Goal: Transaction & Acquisition: Purchase product/service

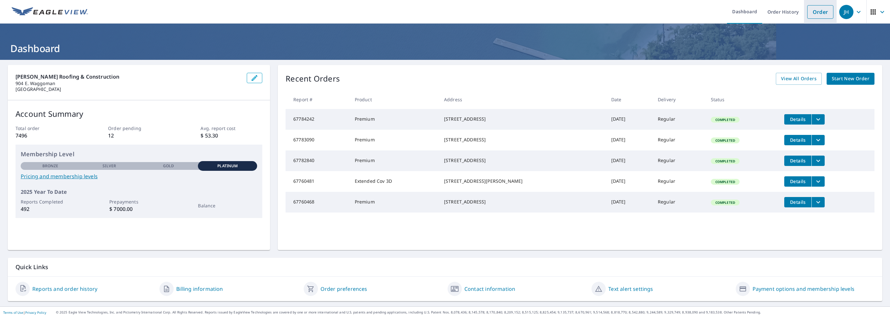
click at [813, 10] on link "Order" at bounding box center [820, 12] width 26 height 14
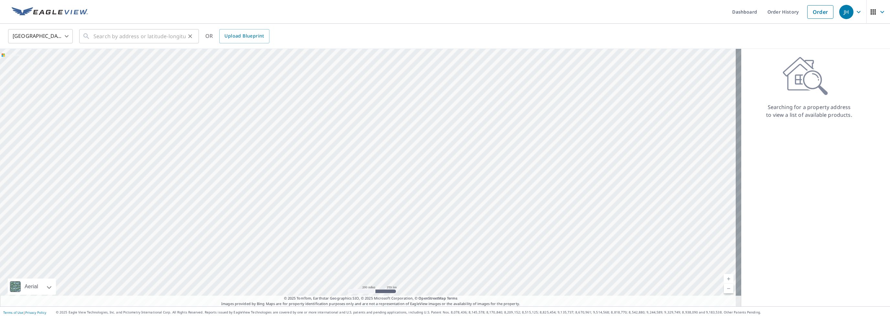
click at [93, 38] on div "​" at bounding box center [139, 36] width 120 height 14
click at [105, 63] on p "[GEOGRAPHIC_DATA]" at bounding box center [142, 62] width 101 height 6
type input "[STREET_ADDRESS]"
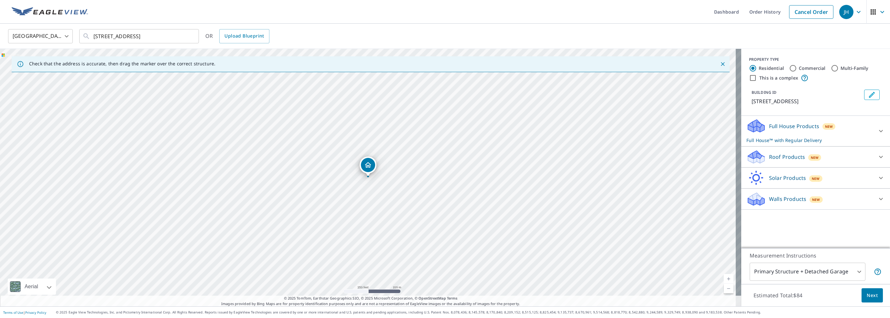
click at [774, 159] on p "Roof Products" at bounding box center [787, 157] width 36 height 8
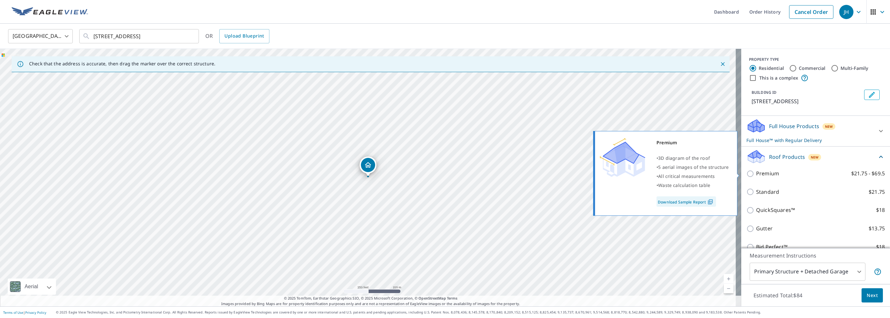
click at [746, 170] on input "Premium $21.75 - $69.5" at bounding box center [751, 174] width 10 height 8
checkbox input "true"
checkbox input "false"
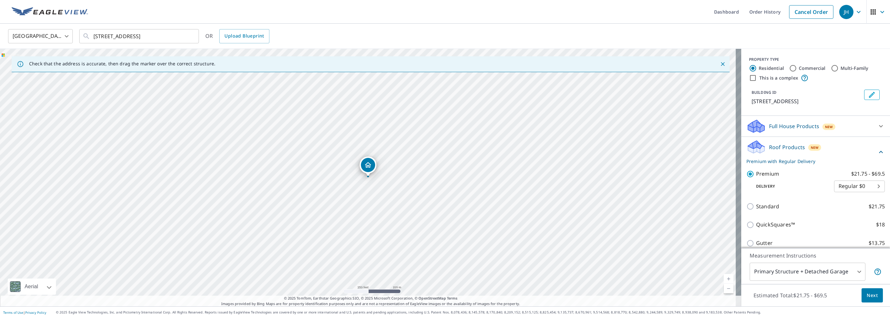
click at [868, 298] on span "Next" at bounding box center [871, 295] width 11 height 8
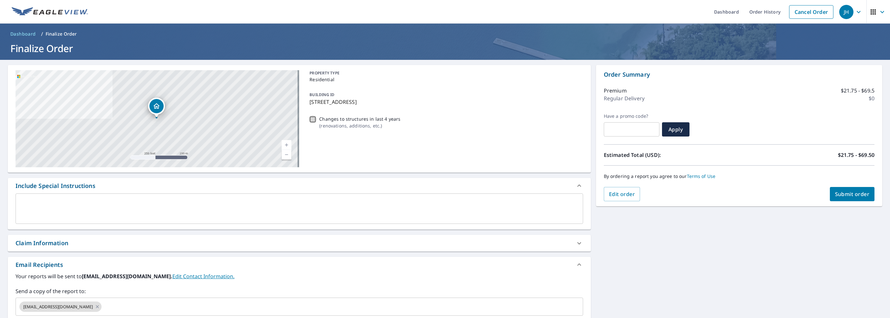
click at [310, 118] on input "Changes to structures in last 4 years ( renovations, additions, etc. )" at bounding box center [313, 119] width 8 height 8
checkbox input "true"
click at [30, 208] on textarea at bounding box center [299, 208] width 558 height 18
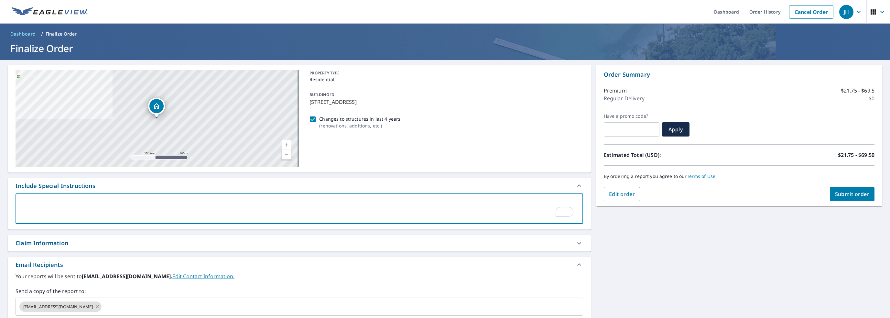
type textarea "I"
type textarea "x"
checkbox input "true"
type textarea "In"
type textarea "x"
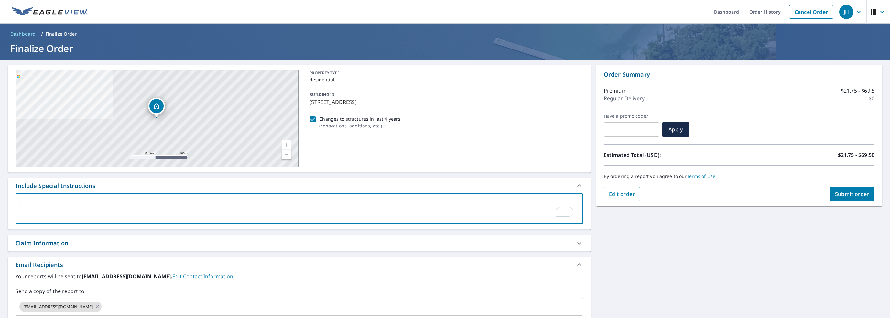
checkbox input "true"
type textarea "Inc"
type textarea "x"
checkbox input "true"
type textarea "Incl"
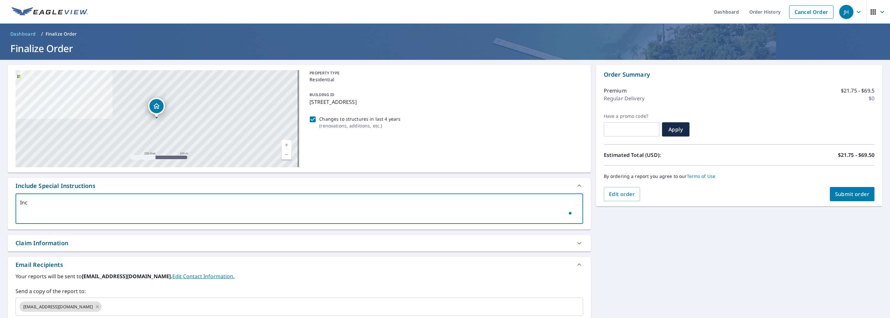
type textarea "x"
checkbox input "true"
type textarea "Inclu"
type textarea "x"
checkbox input "true"
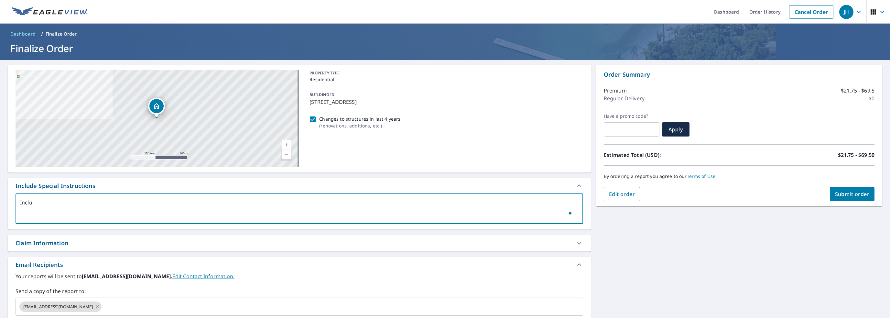
type textarea "Includ"
type textarea "x"
checkbox input "true"
type textarea "Include"
type textarea "x"
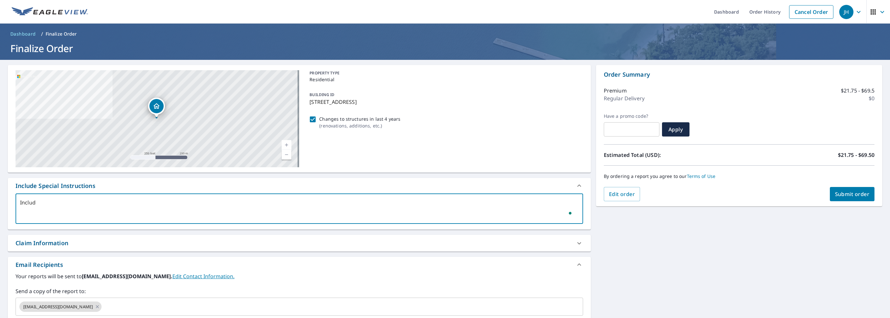
checkbox input "true"
type textarea "Include"
type textarea "x"
checkbox input "true"
type textarea "Include a"
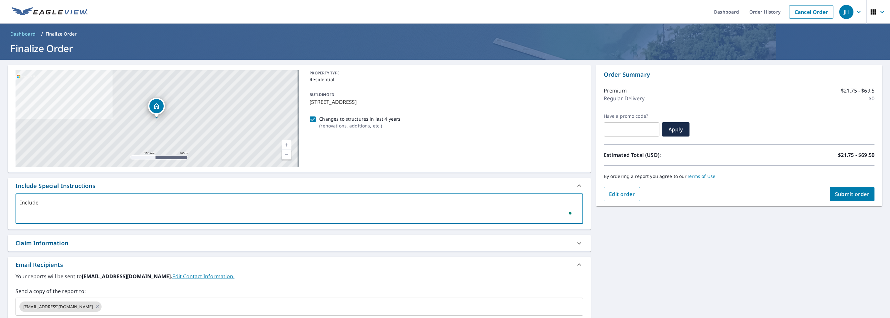
type textarea "x"
checkbox input "true"
type textarea "Include al"
type textarea "x"
checkbox input "true"
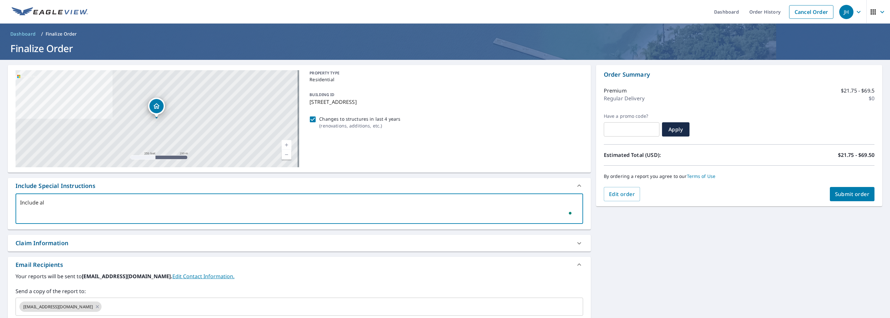
type textarea "Include all"
type textarea "x"
checkbox input "true"
type textarea "Include all"
type textarea "x"
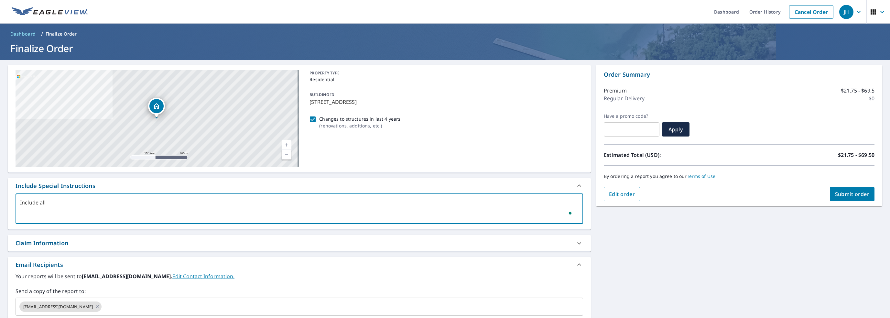
checkbox input "true"
type textarea "Include all s"
type textarea "x"
checkbox input "true"
type textarea "Include all st"
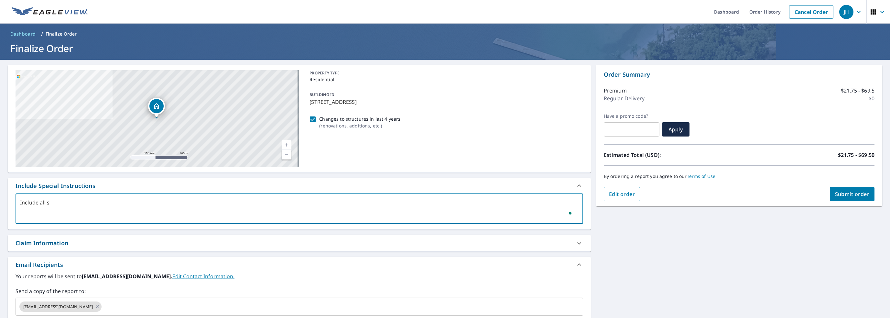
type textarea "x"
checkbox input "true"
type textarea "Include all str"
type textarea "x"
checkbox input "true"
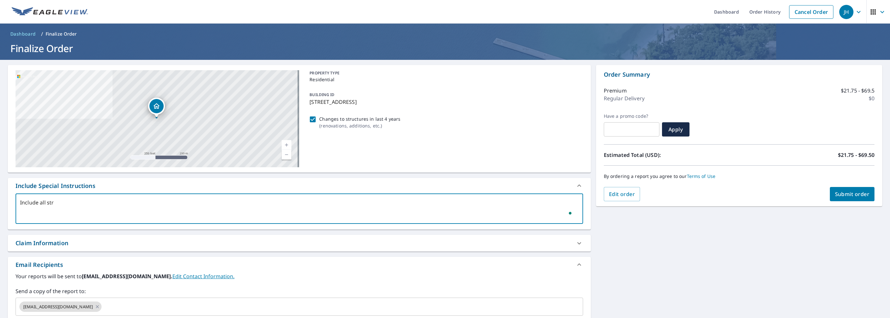
type textarea "Include all stru"
type textarea "x"
checkbox input "true"
type textarea "Include all struc"
type textarea "x"
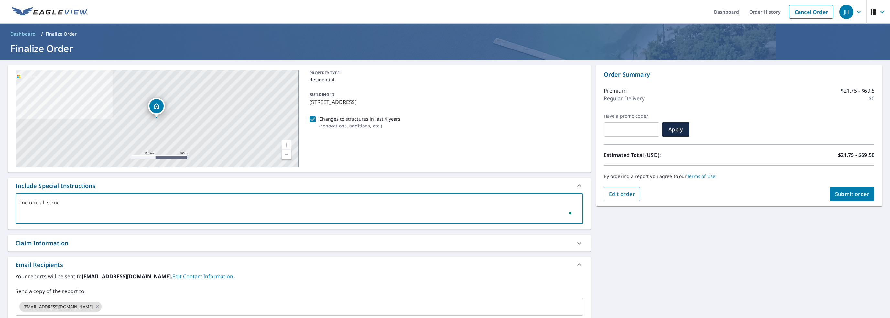
checkbox input "true"
type textarea "Include all struct"
type textarea "x"
checkbox input "true"
type textarea "Include all structu"
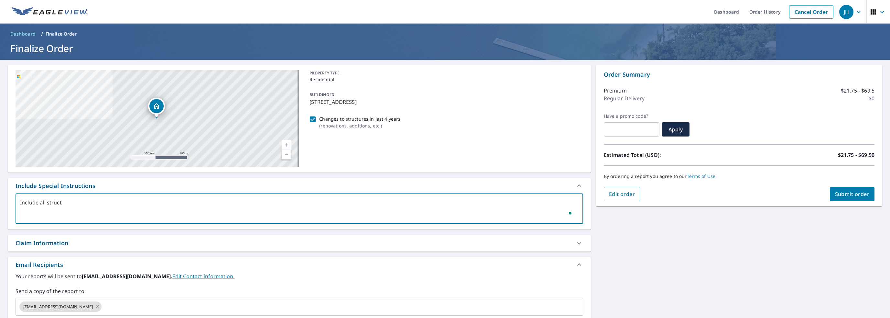
type textarea "x"
checkbox input "true"
type textarea "Include all structur"
type textarea "x"
checkbox input "true"
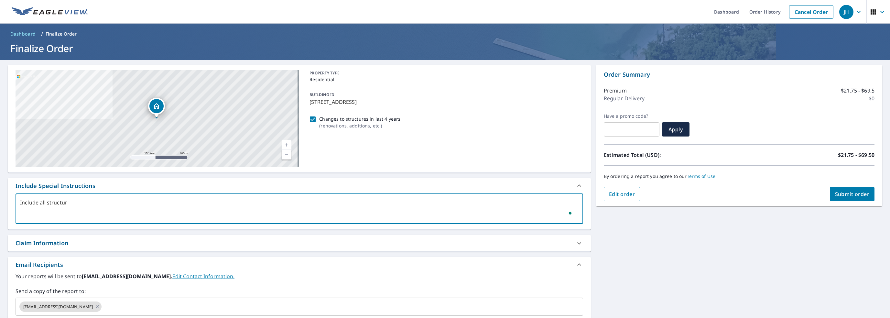
type textarea "Include all structure"
type textarea "x"
checkbox input "true"
type textarea "Include all structures"
type textarea "x"
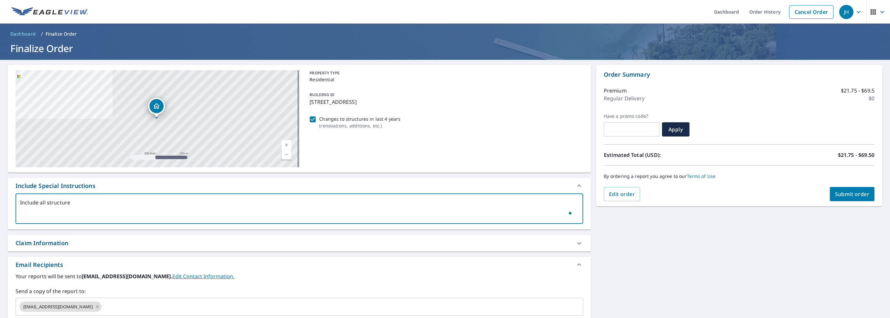
checkbox input "true"
type textarea "Include all structures"
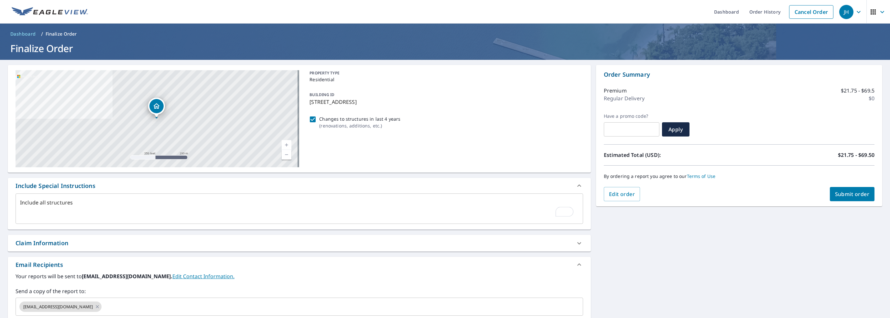
click at [85, 248] on div "Claim Information" at bounding box center [299, 243] width 583 height 16
type textarea "x"
checkbox input "true"
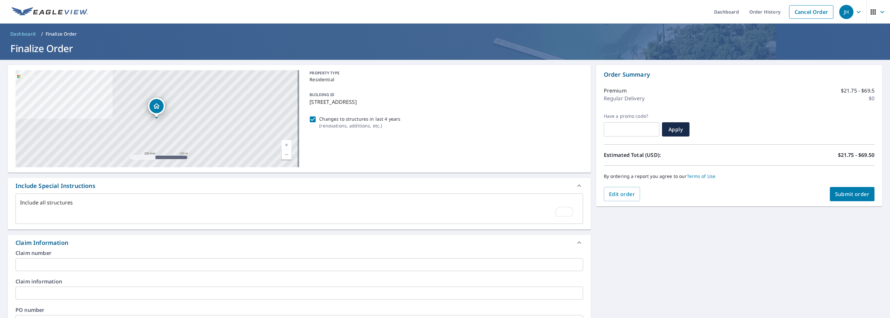
click at [51, 262] on input "text" at bounding box center [299, 264] width 567 height 13
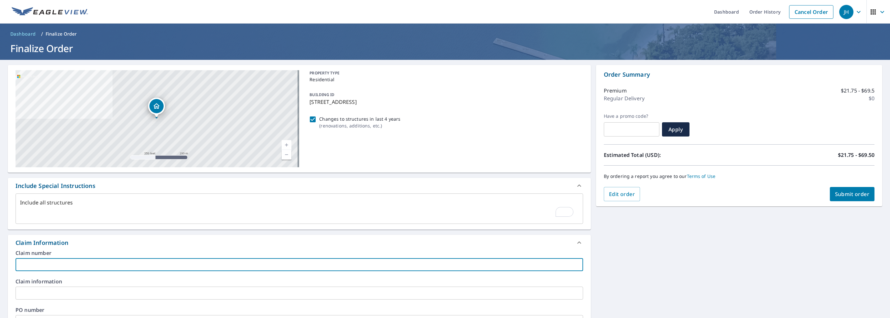
type textarea "x"
type input "j"
checkbox input "true"
type textarea "x"
type input "ja"
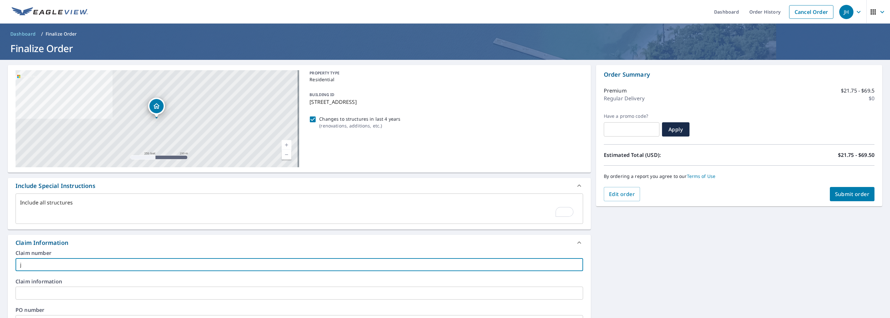
checkbox input "true"
type textarea "x"
type input "jan"
checkbox input "true"
type input "jan02/jah"
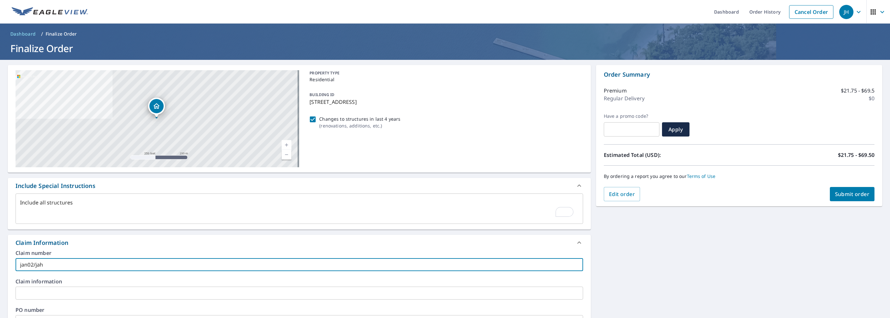
type textarea "x"
checkbox input "true"
click at [31, 289] on input "text" at bounding box center [299, 292] width 567 height 13
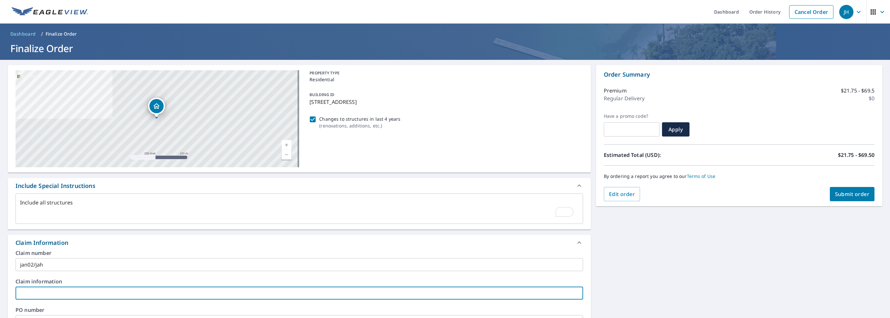
type textarea "x"
type input "2"
checkbox input "true"
type textarea "x"
type input "27"
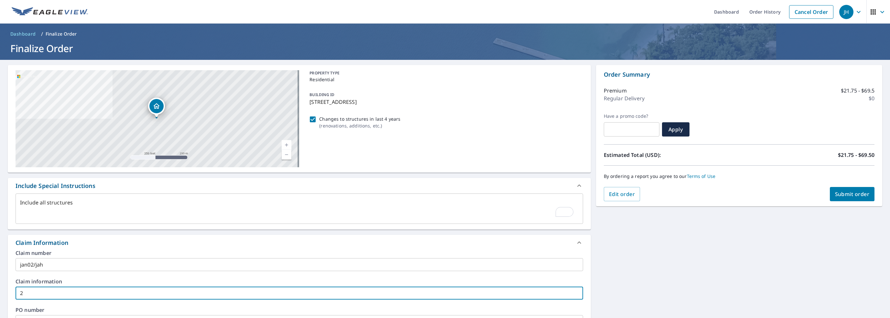
checkbox input "true"
type textarea "x"
type input "279"
checkbox input "true"
type textarea "x"
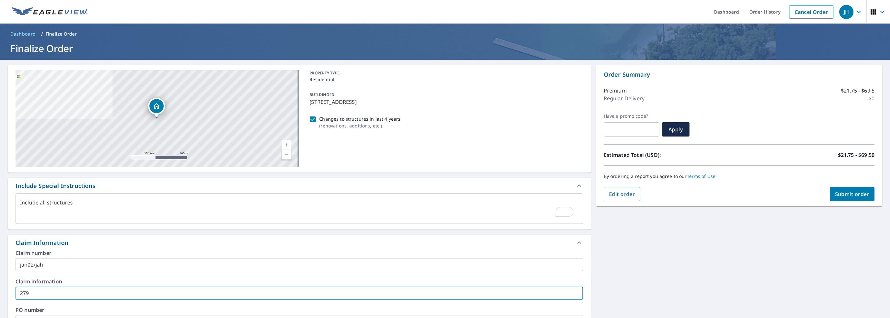
type input "2792"
checkbox input "true"
type textarea "x"
type input "27929"
checkbox input "true"
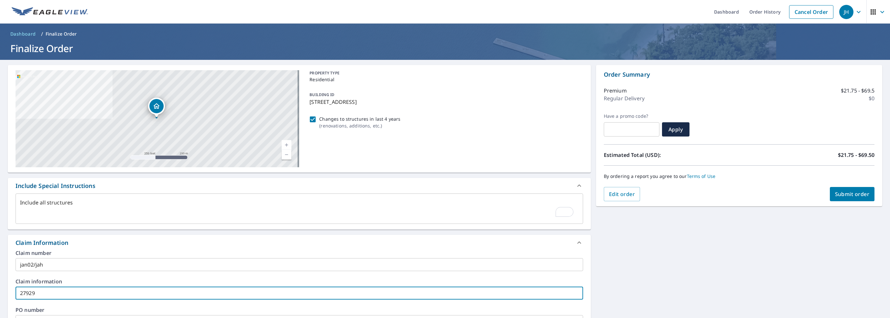
type textarea "x"
type input "279297"
checkbox input "true"
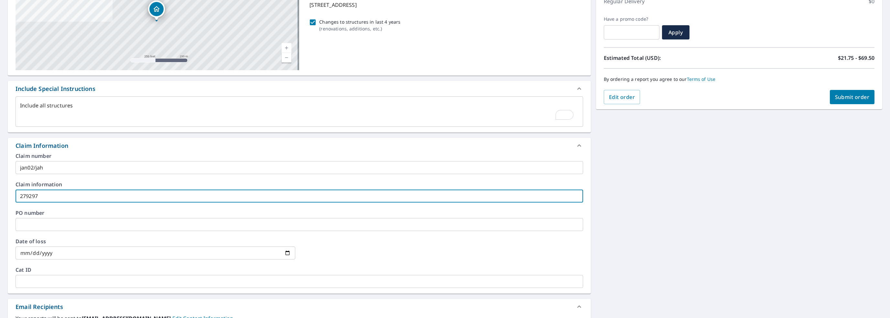
scroll to position [162, 0]
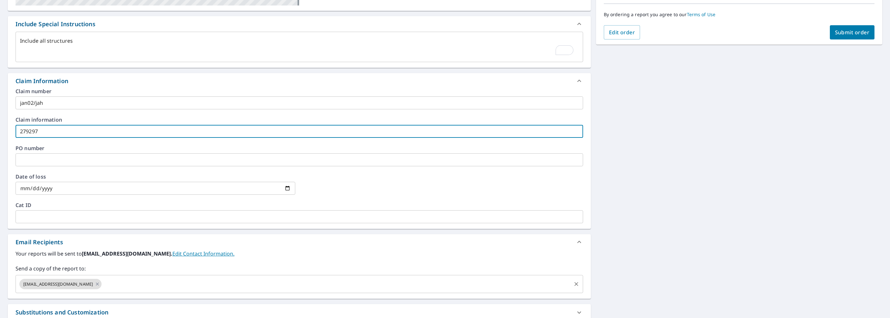
type input "279297"
click at [102, 284] on input "text" at bounding box center [335, 284] width 467 height 12
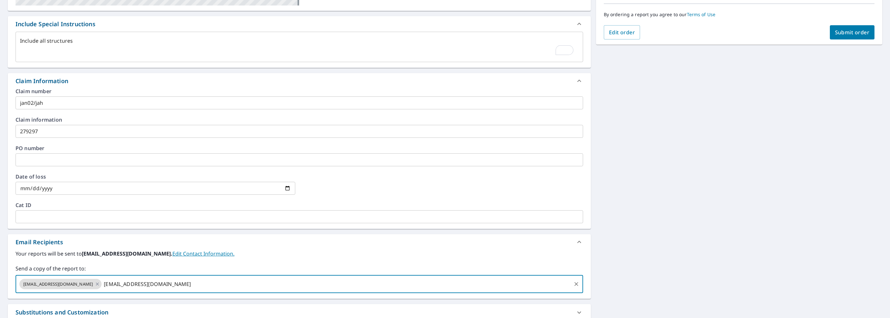
type input "[EMAIL_ADDRESS][DOMAIN_NAME]"
type textarea "x"
checkbox input "true"
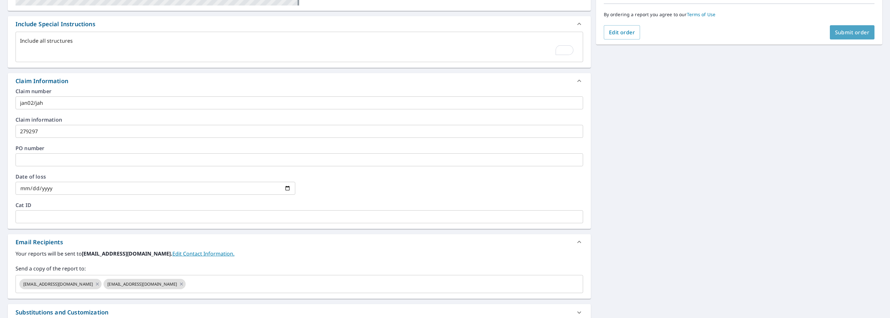
click at [850, 32] on span "Submit order" at bounding box center [852, 32] width 35 height 7
type textarea "x"
checkbox input "true"
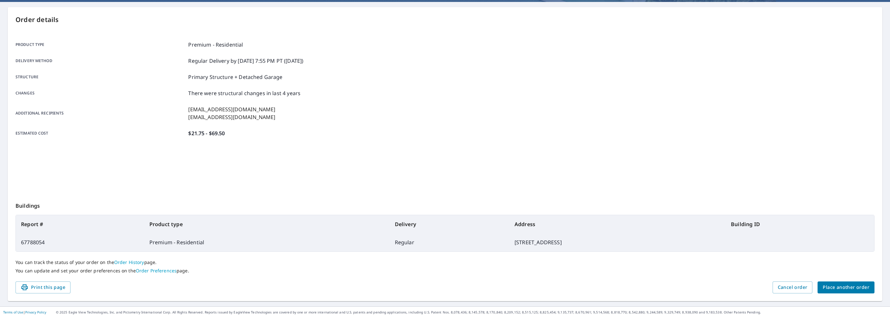
scroll to position [57, 0]
